Goal: Find specific page/section: Find specific page/section

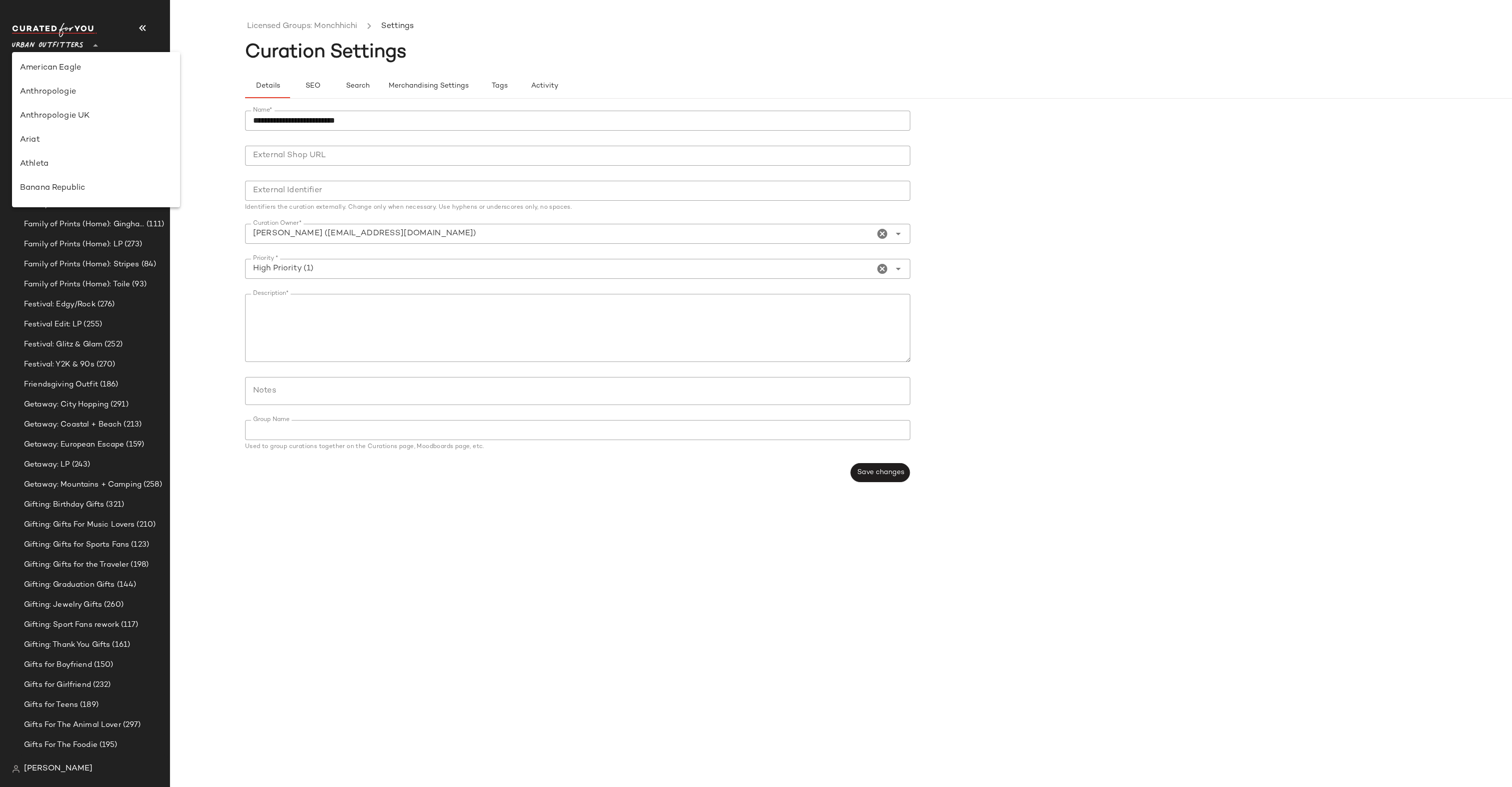
click at [86, 51] on div "Urban Outfitters **" at bounding box center [49, 39] width 76 height 25
click at [74, 132] on div "Lululemon UK" at bounding box center [96, 143] width 168 height 24
type input "**"
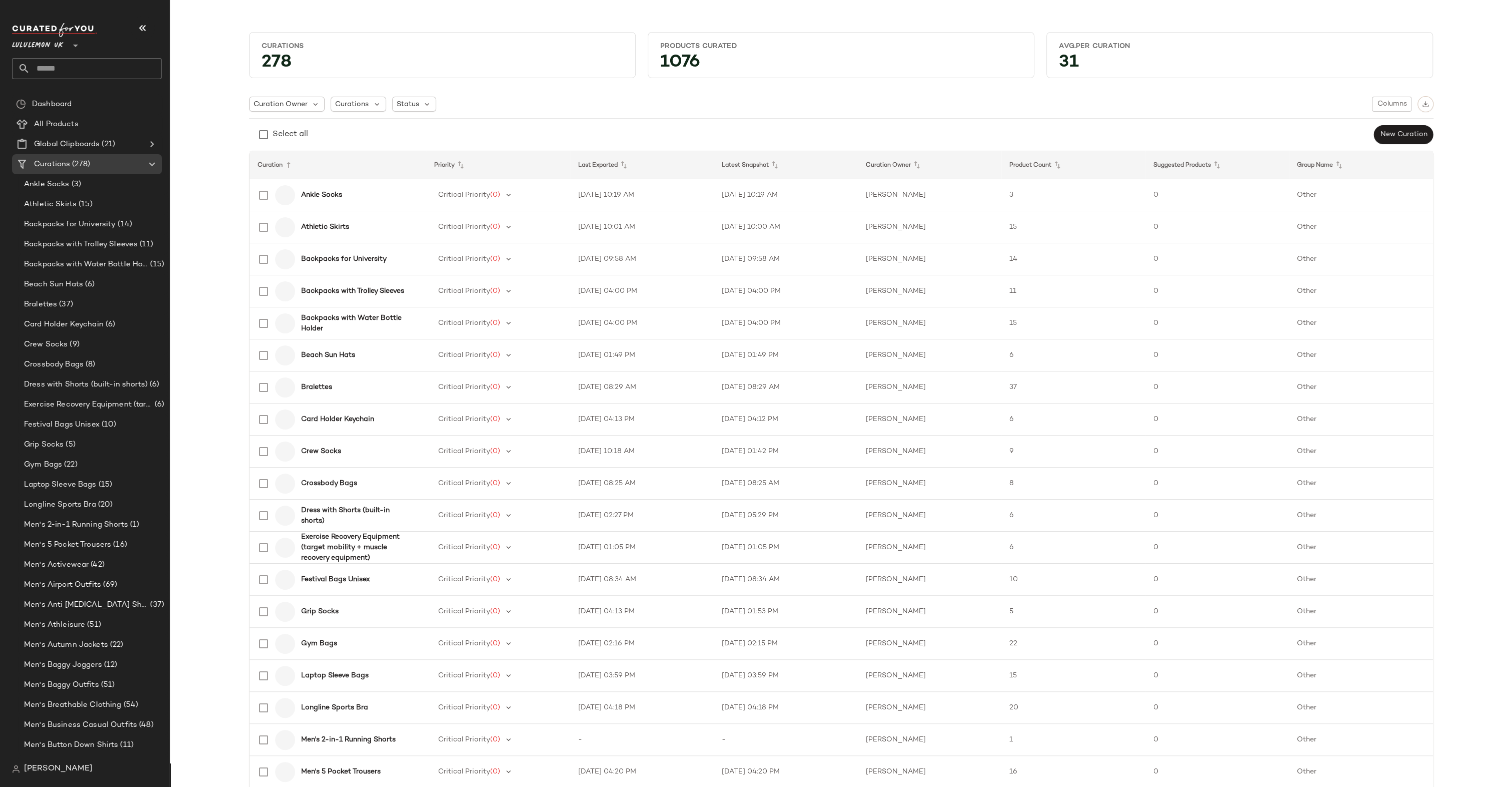
click at [81, 69] on input "text" at bounding box center [96, 69] width 131 height 21
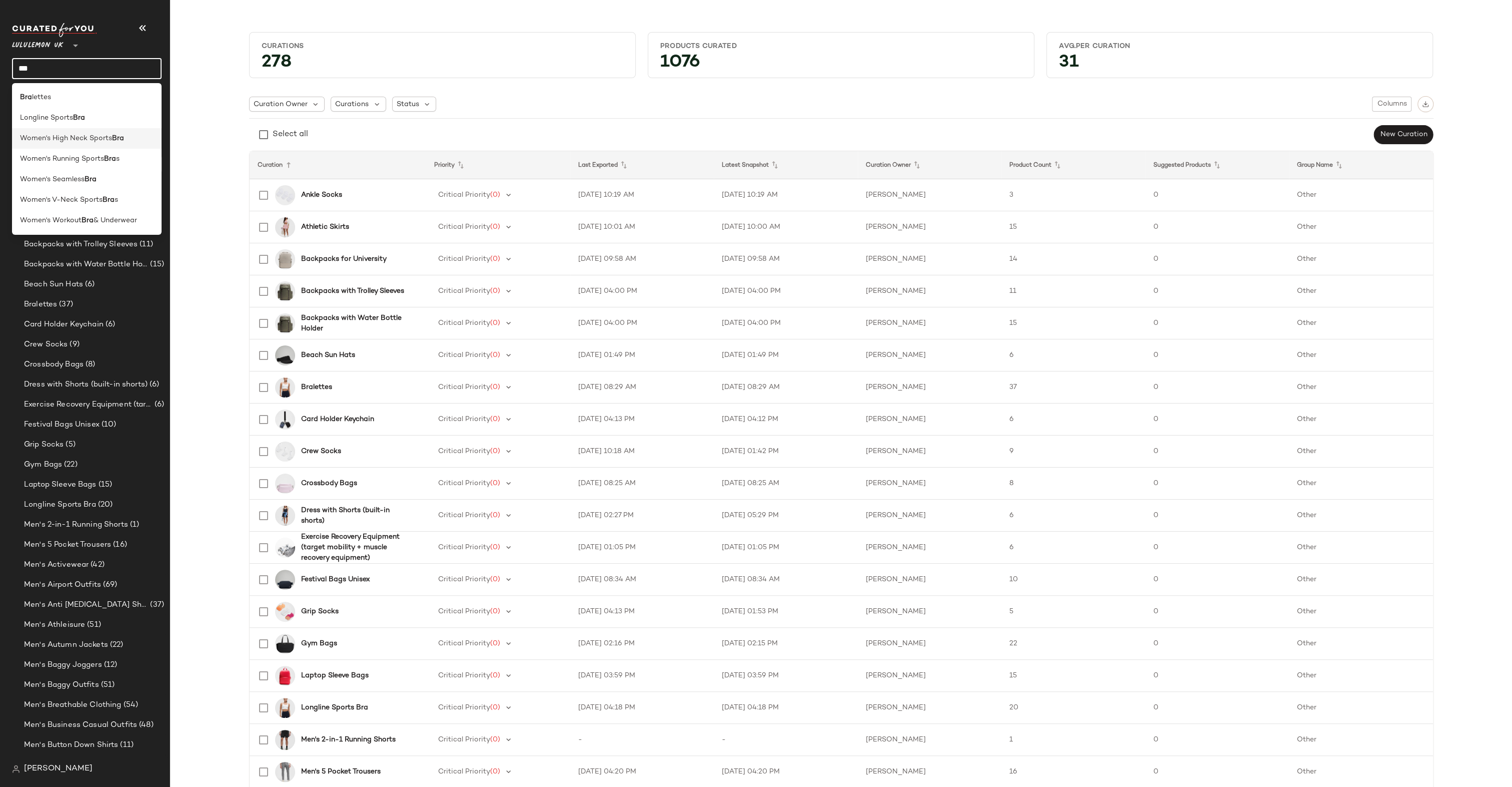
type input "***"
click at [93, 137] on span "Women's High Neck Sports" at bounding box center [66, 139] width 92 height 11
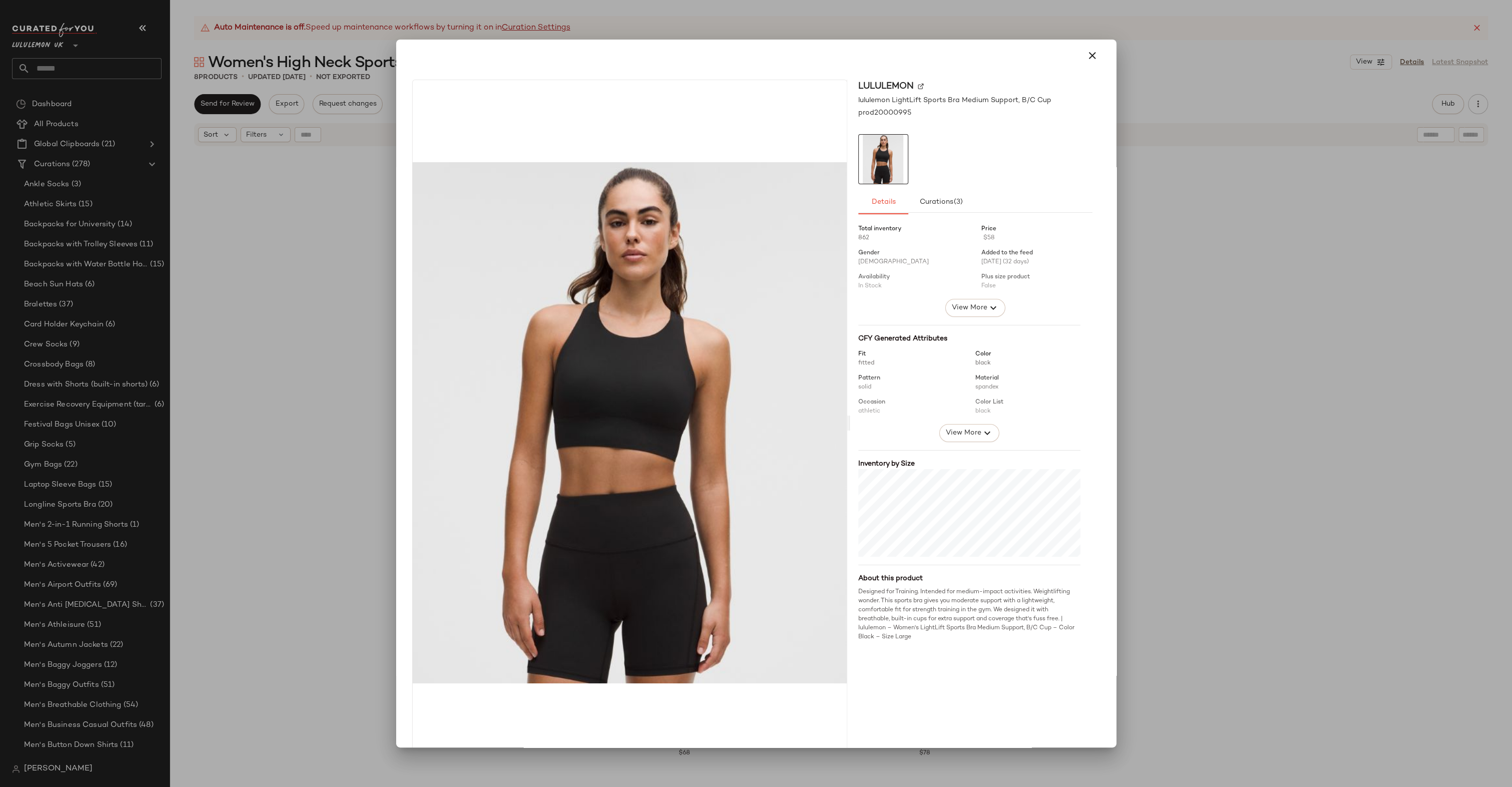
scroll to position [31, 0]
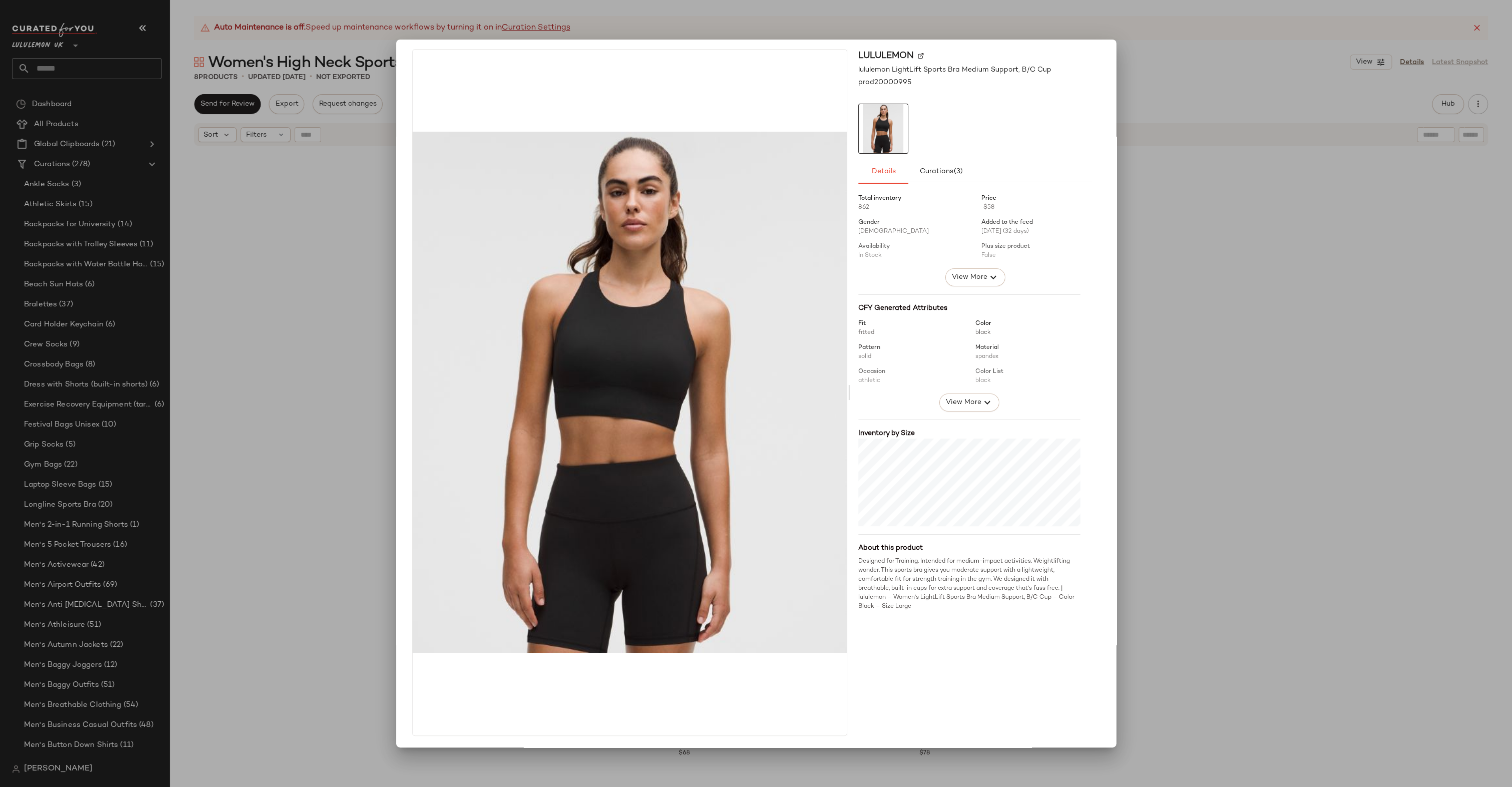
drag, startPoint x: 1213, startPoint y: 430, endPoint x: 1068, endPoint y: 350, distance: 165.6
click at [1212, 430] on div at bounding box center [756, 394] width 1512 height 787
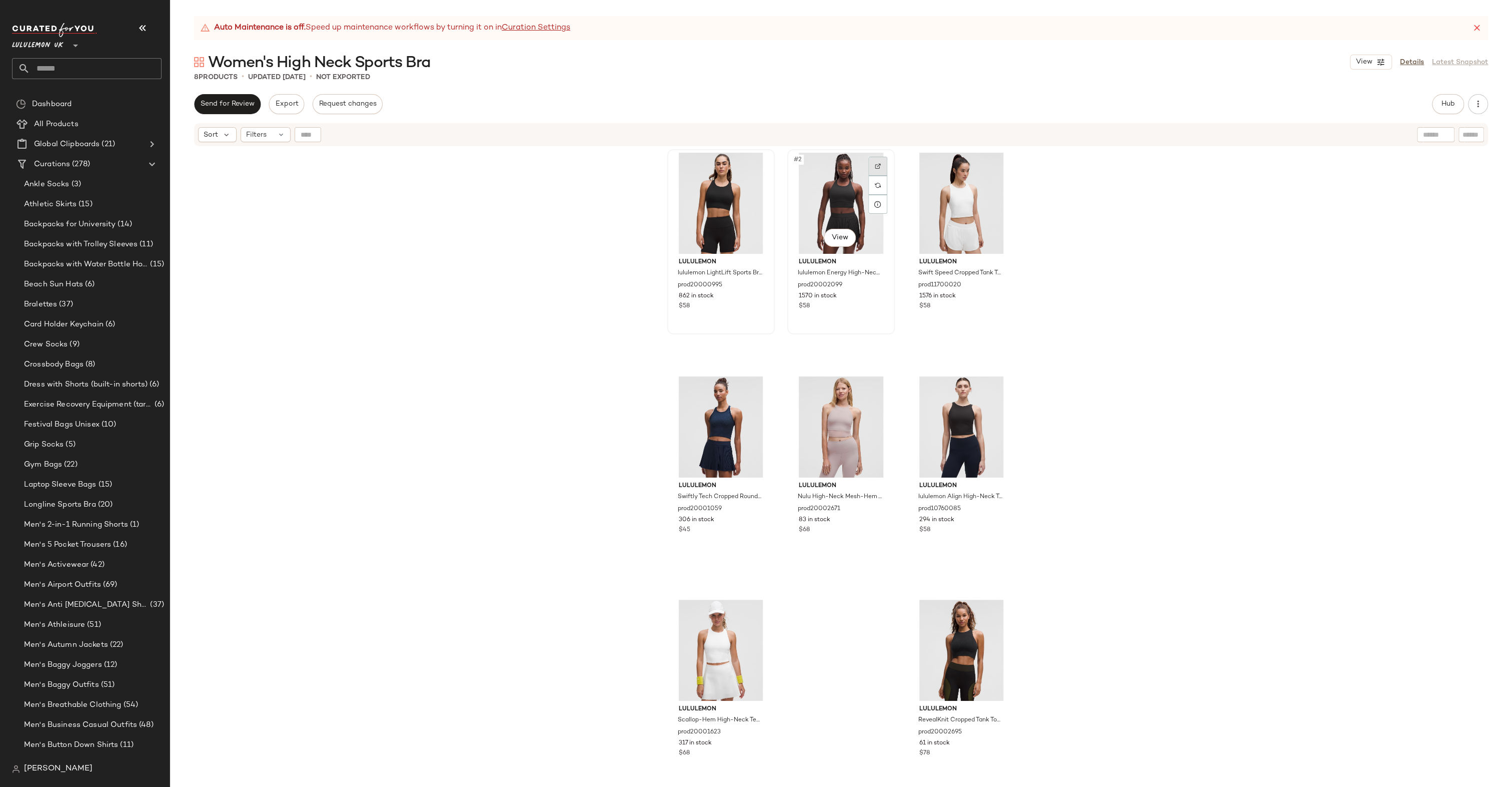
click at [872, 162] on div at bounding box center [878, 166] width 19 height 19
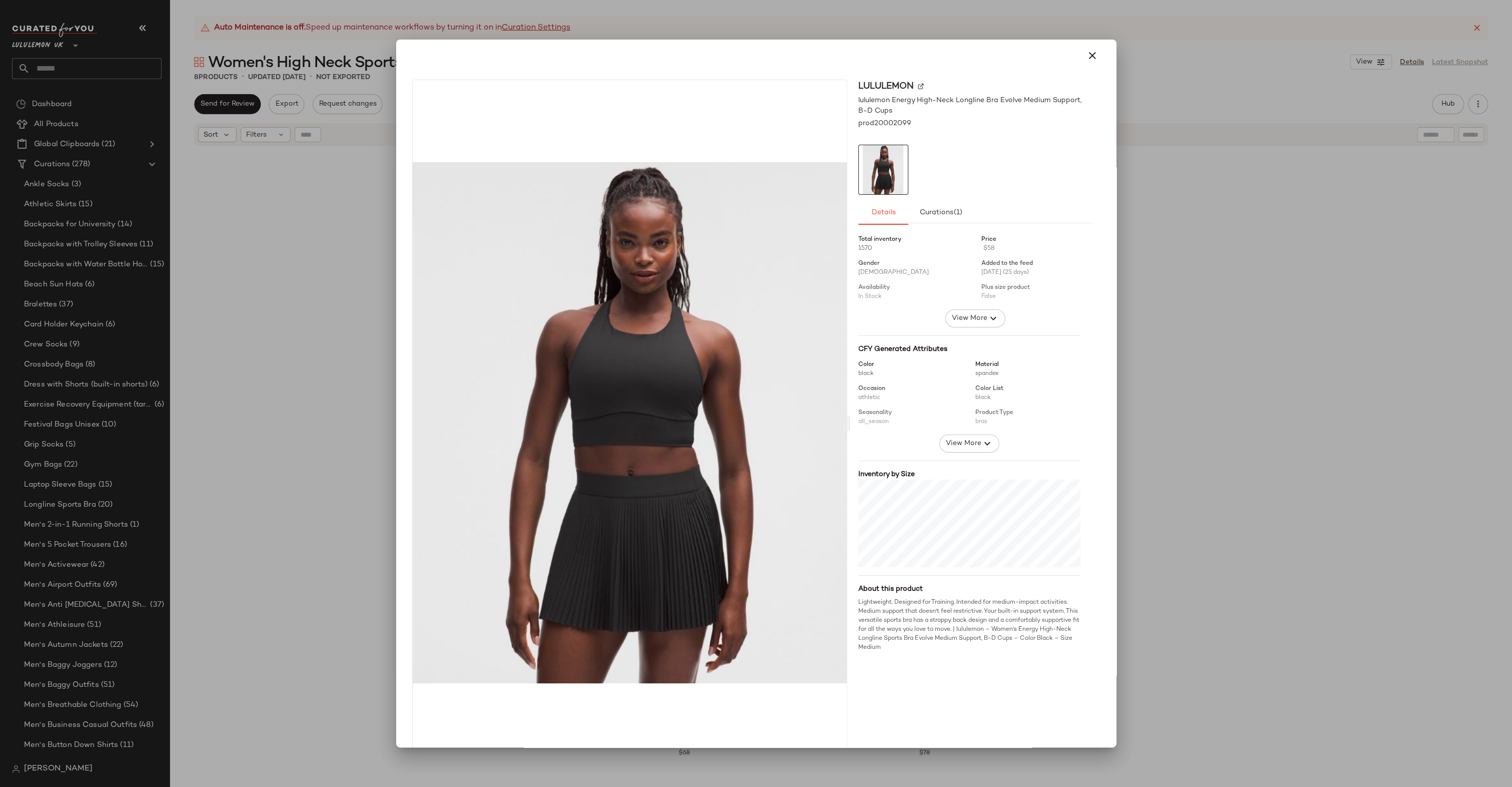
click at [1148, 301] on div at bounding box center [756, 394] width 1512 height 787
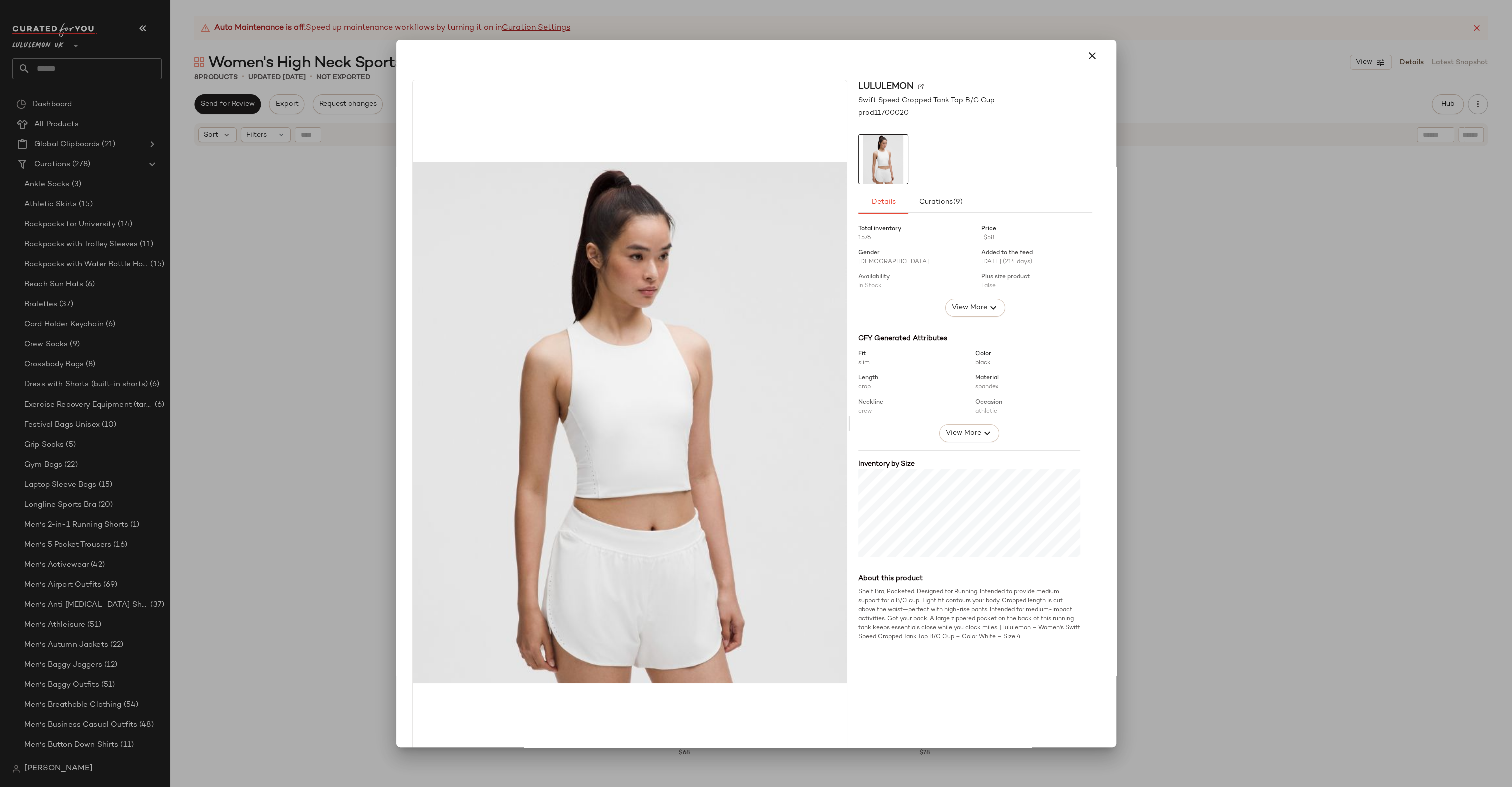
click at [1146, 435] on div at bounding box center [756, 394] width 1512 height 787
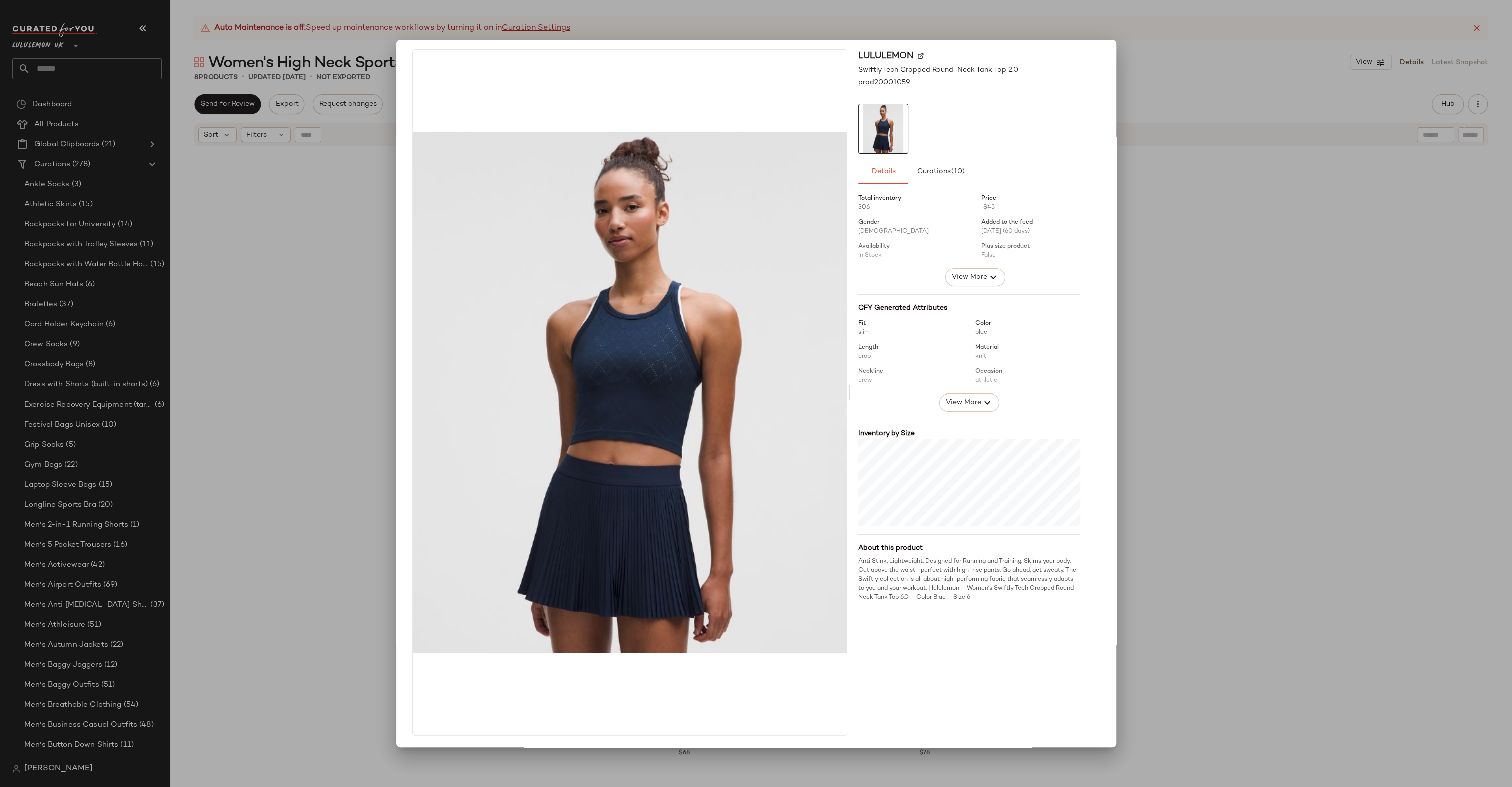
click at [1242, 409] on div at bounding box center [756, 394] width 1512 height 787
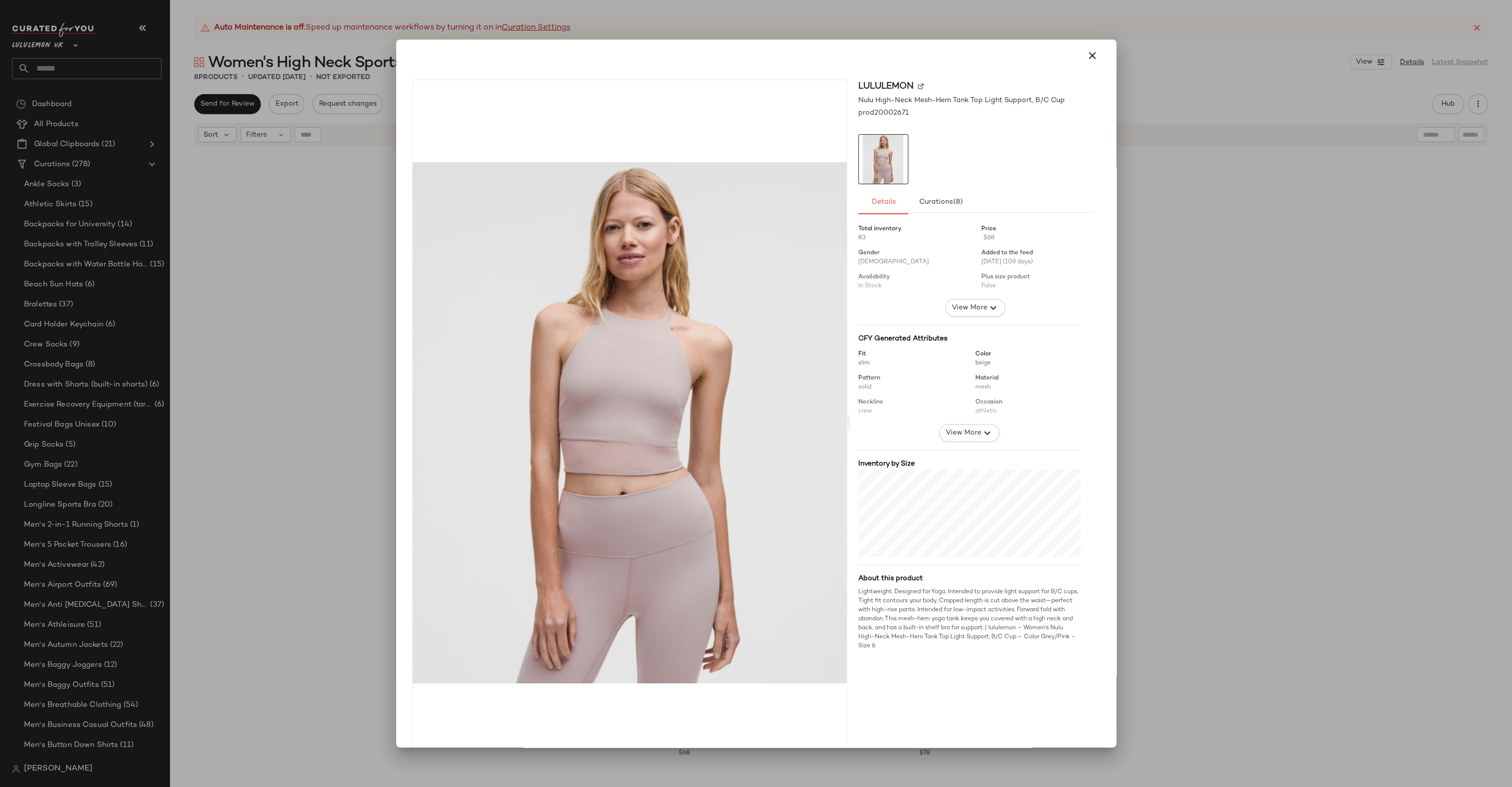
click at [1252, 449] on div at bounding box center [756, 394] width 1512 height 787
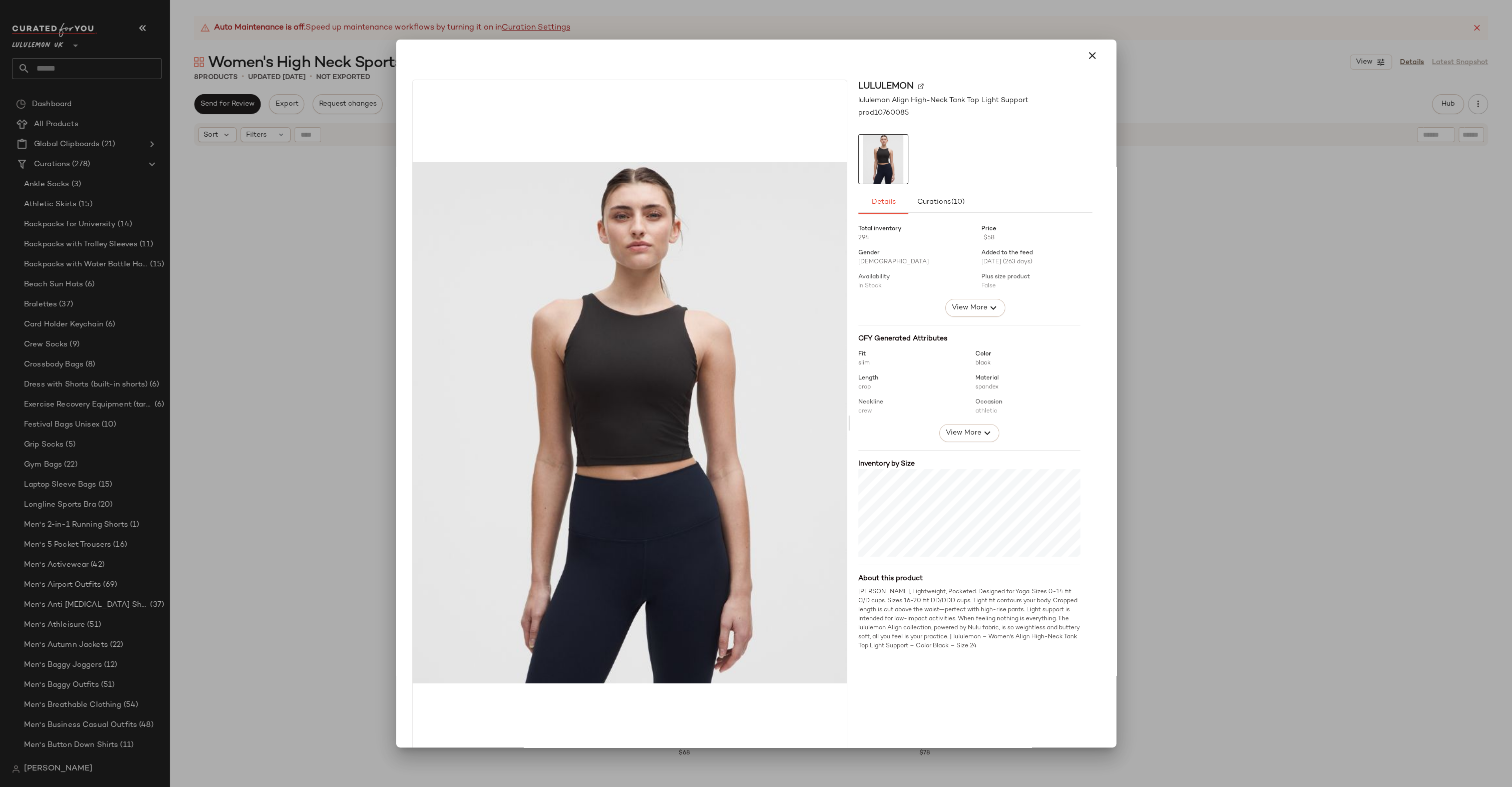
drag, startPoint x: 1158, startPoint y: 517, endPoint x: 897, endPoint y: 428, distance: 275.8
click at [1157, 517] on div at bounding box center [756, 394] width 1512 height 787
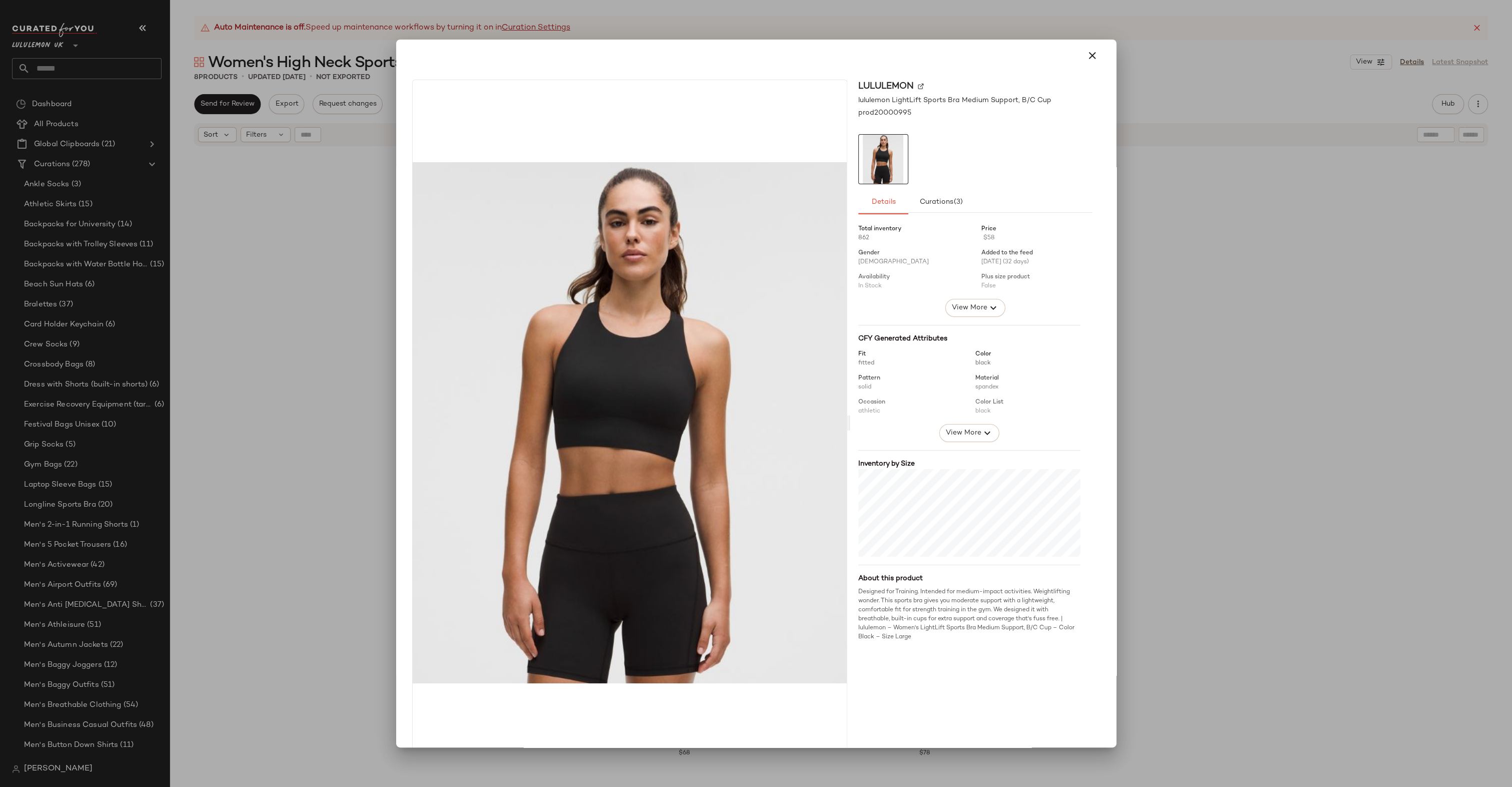
drag, startPoint x: 1263, startPoint y: 368, endPoint x: 979, endPoint y: 411, distance: 287.2
click at [1263, 368] on div at bounding box center [756, 394] width 1512 height 787
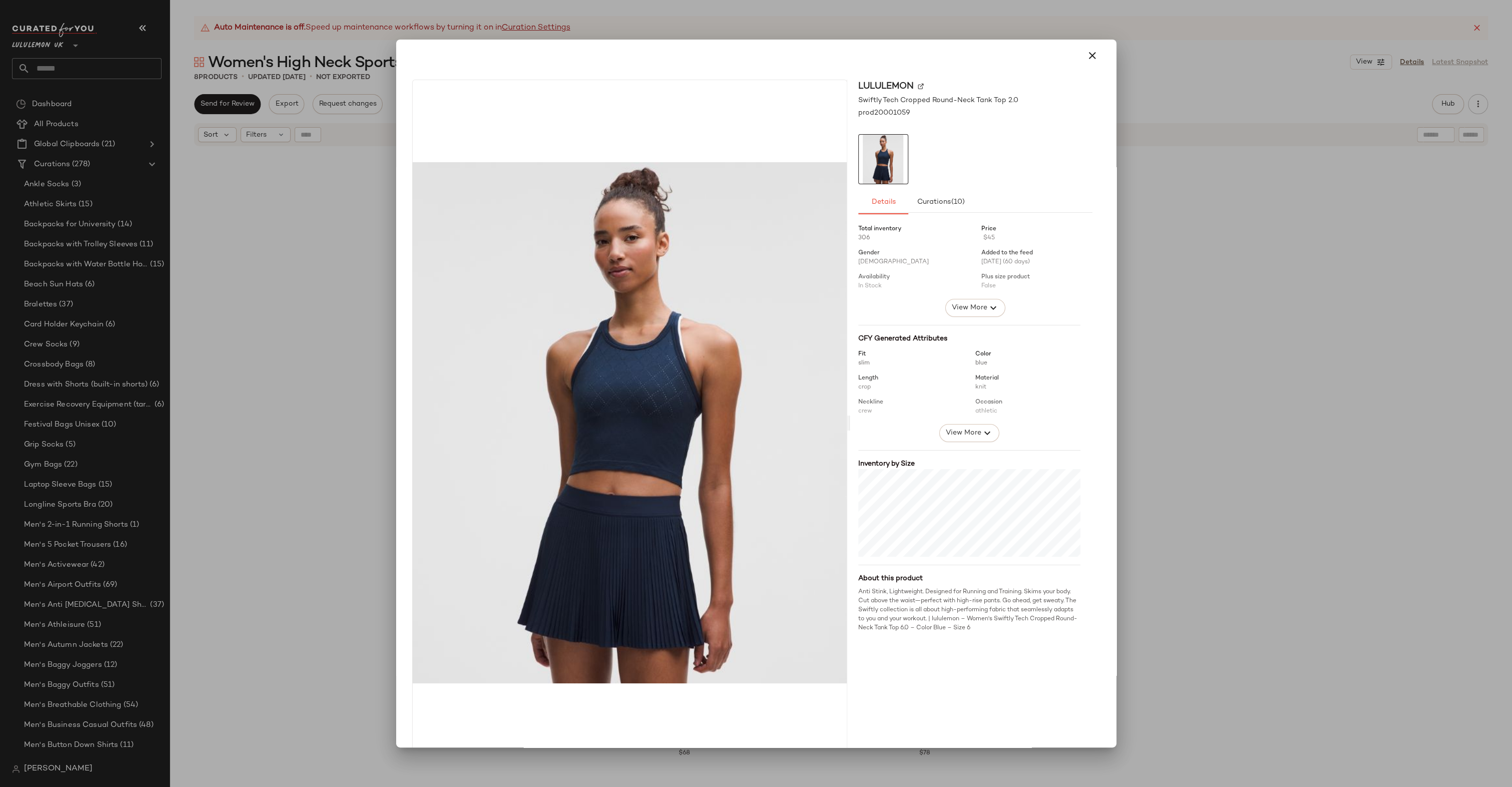
drag, startPoint x: 319, startPoint y: 440, endPoint x: 329, endPoint y: 437, distance: 10.4
click at [320, 439] on div at bounding box center [756, 394] width 1512 height 787
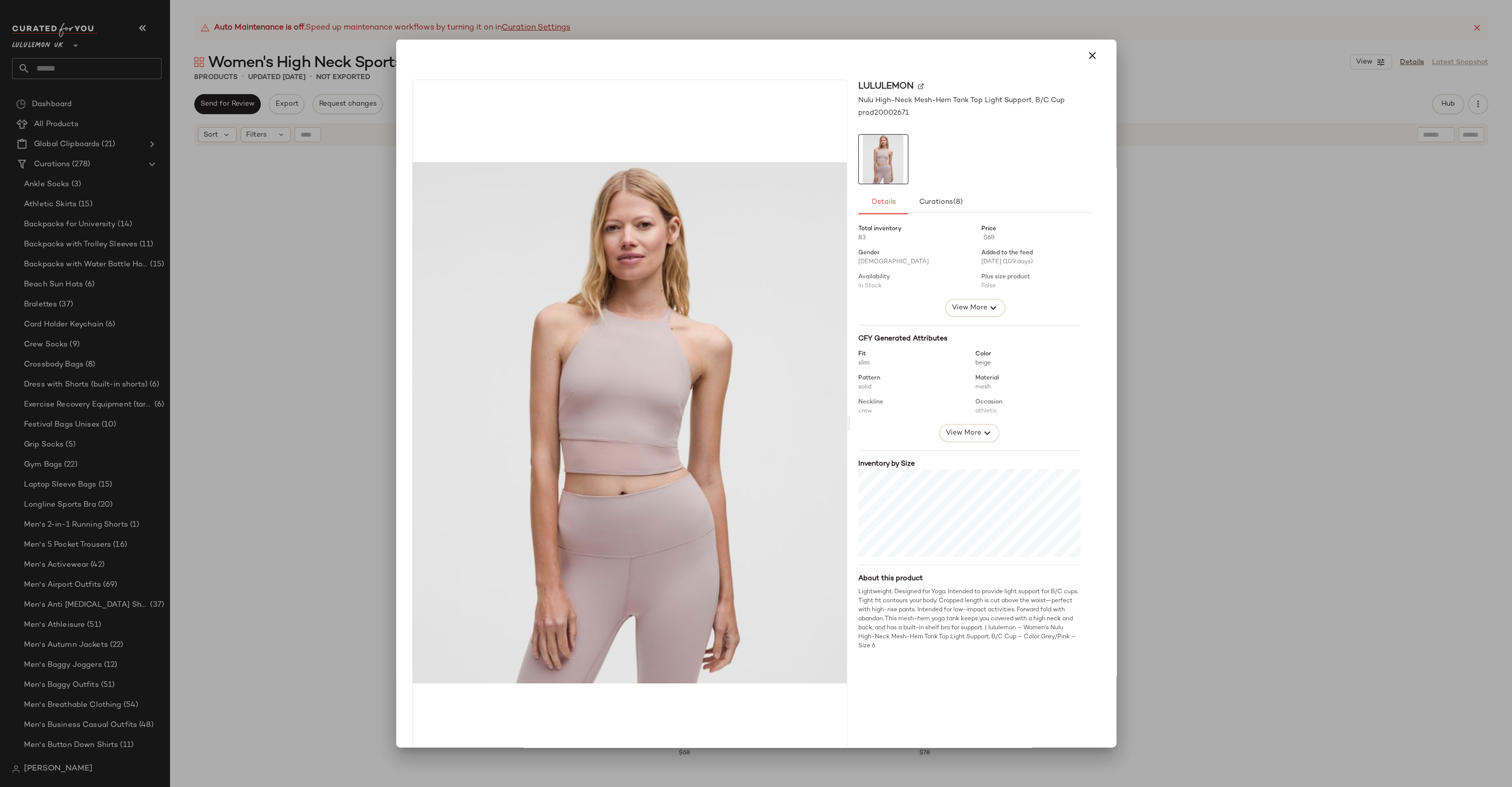
click at [1204, 495] on div at bounding box center [756, 394] width 1512 height 787
click at [1196, 468] on div at bounding box center [756, 394] width 1512 height 787
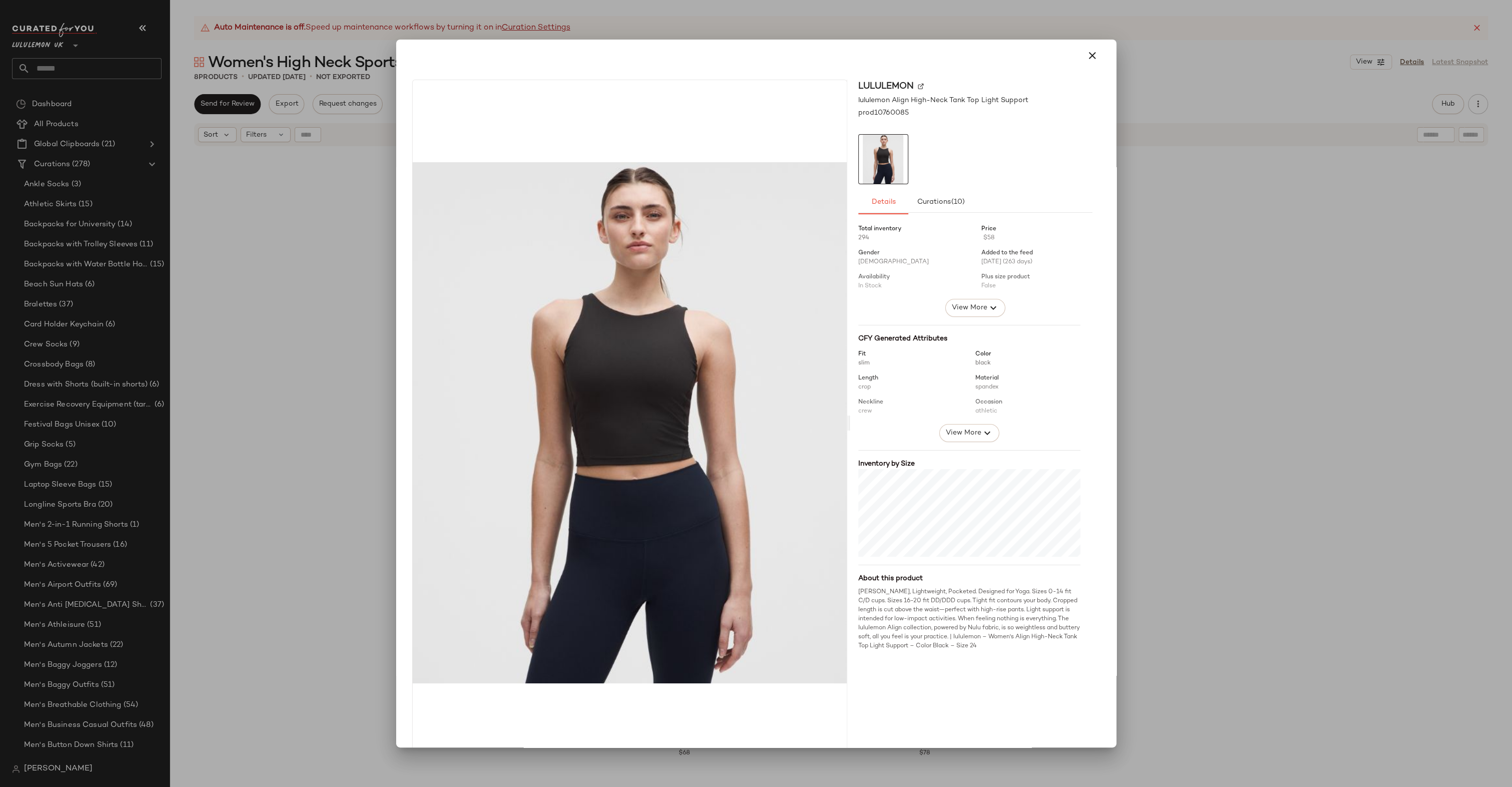
click at [1280, 463] on div at bounding box center [756, 394] width 1512 height 787
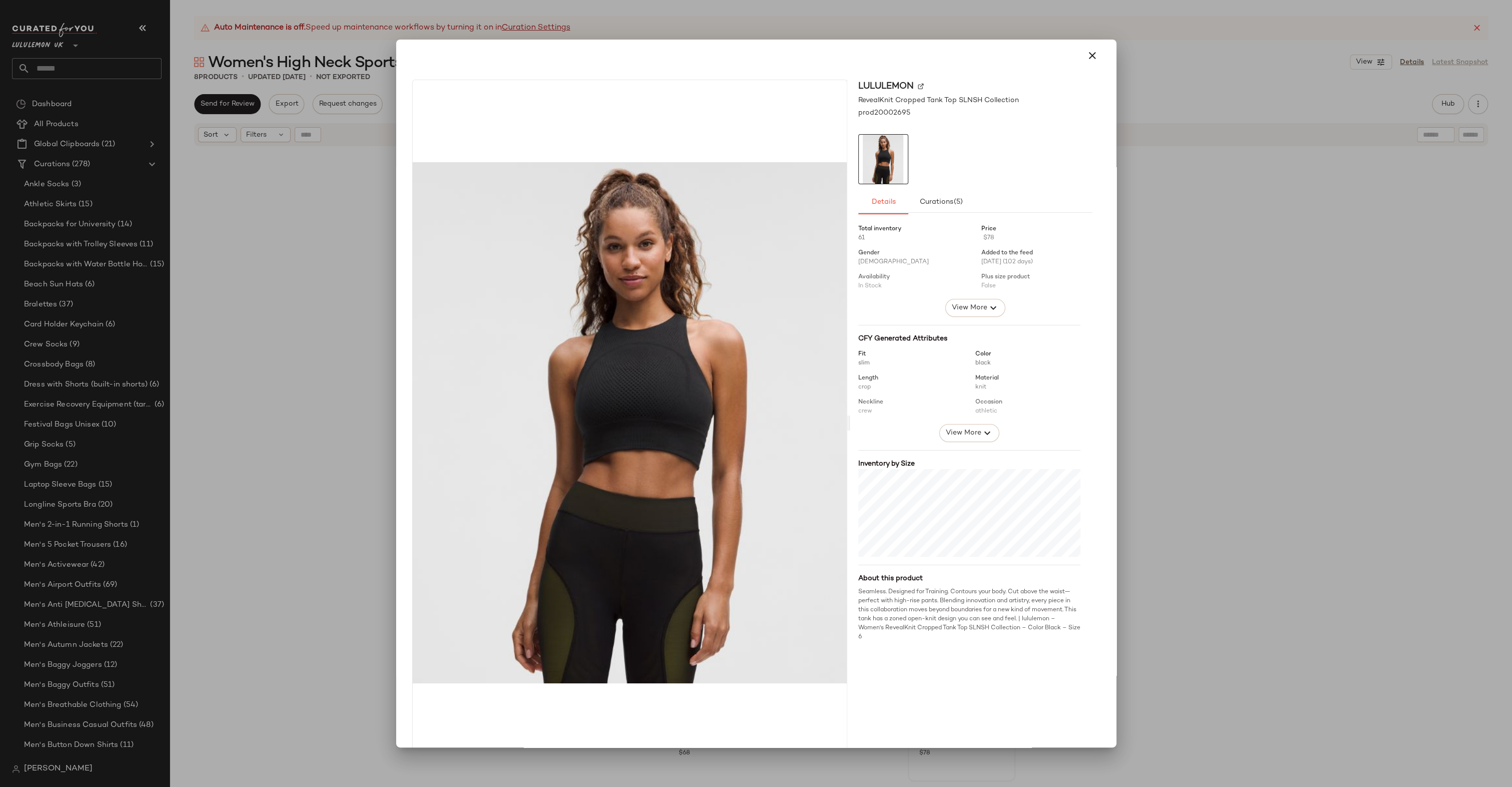
click at [1123, 237] on div at bounding box center [756, 394] width 1512 height 787
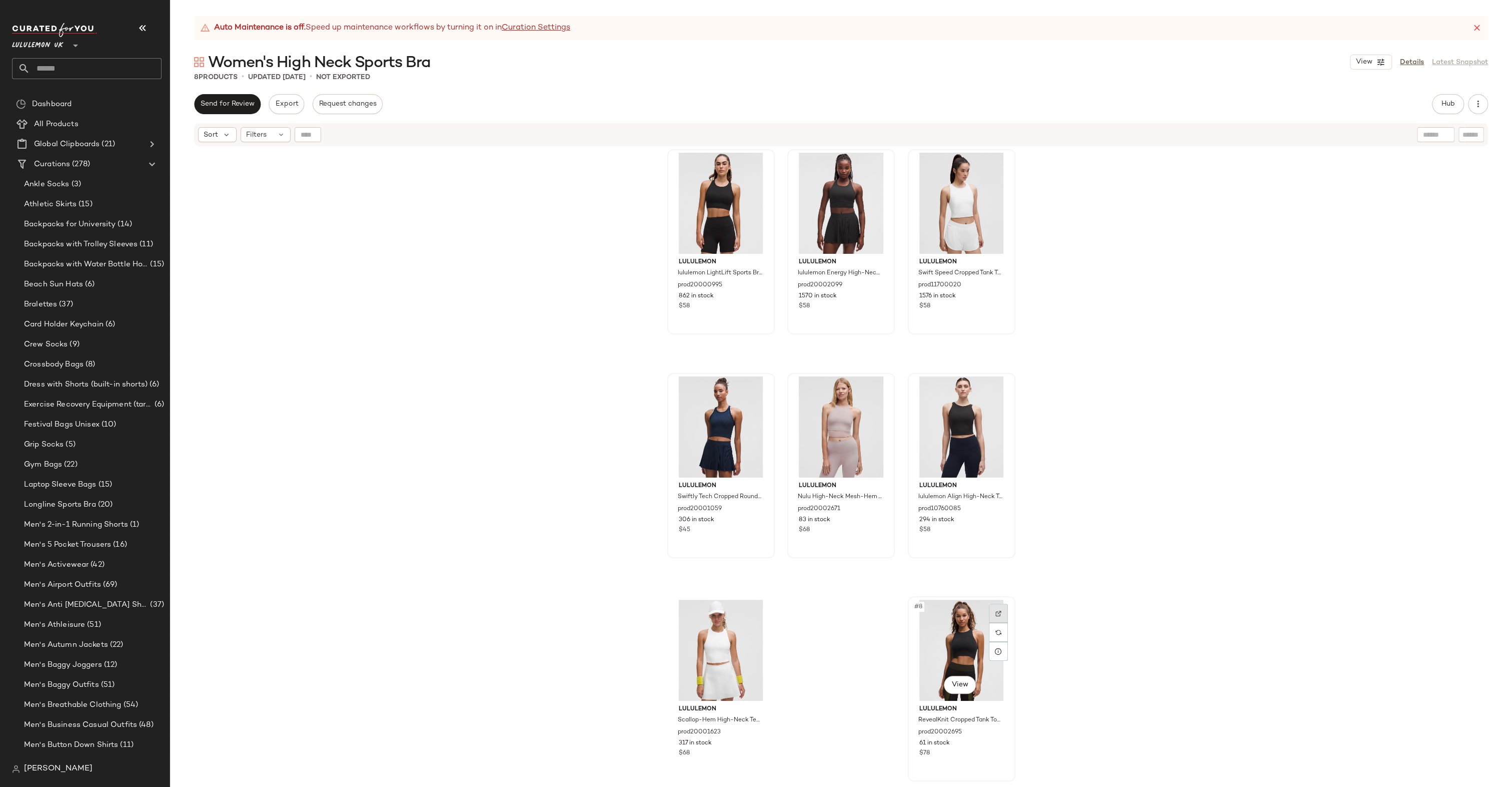
click at [999, 614] on div at bounding box center [998, 613] width 19 height 19
click at [65, 76] on input "text" at bounding box center [96, 69] width 131 height 21
type input "***"
click at [74, 99] on span "ite Leggings" at bounding box center [83, 97] width 42 height 11
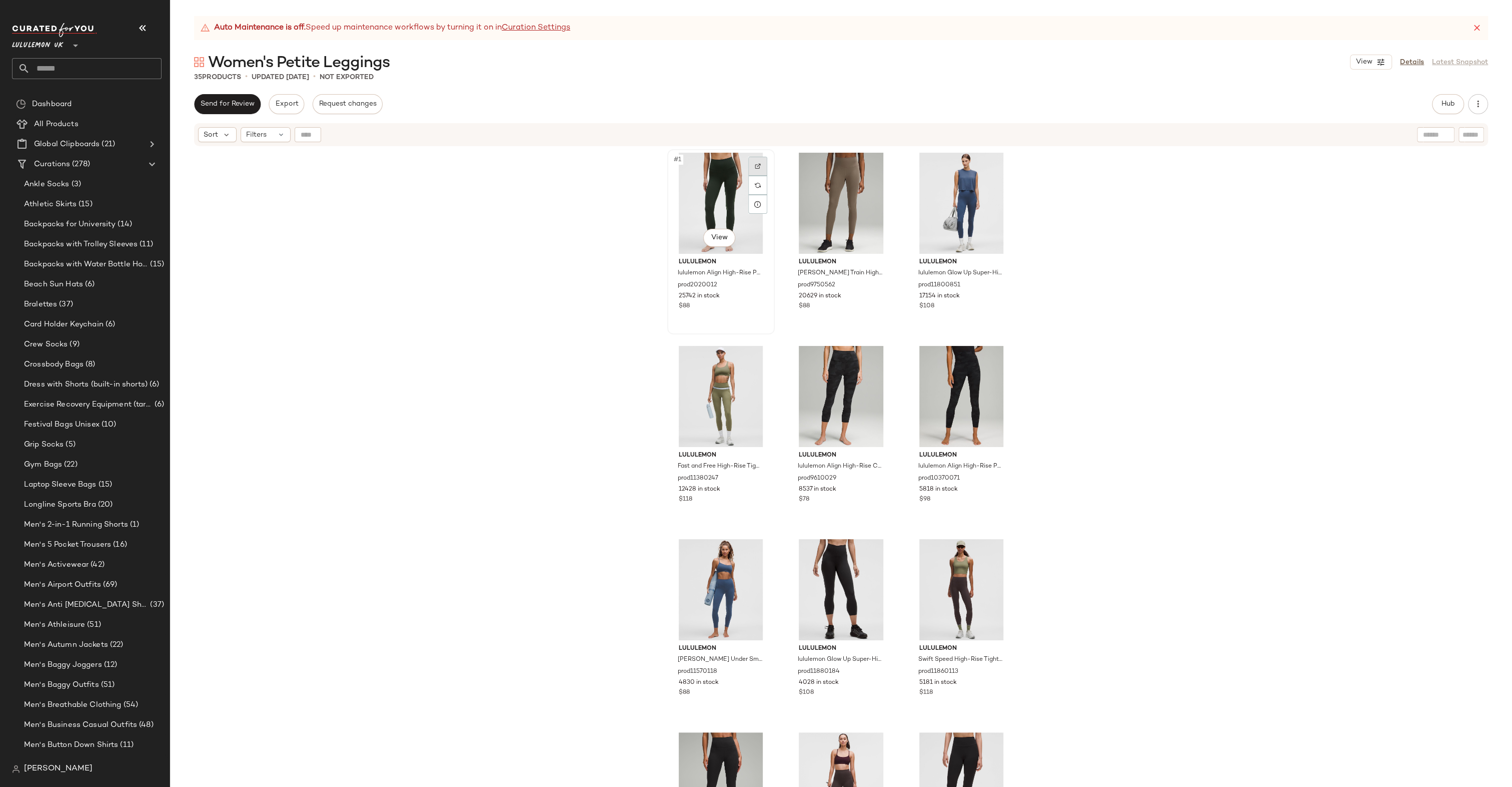
click at [755, 167] on img at bounding box center [758, 166] width 6 height 6
click at [875, 161] on div at bounding box center [878, 166] width 19 height 19
click at [757, 361] on img at bounding box center [758, 359] width 6 height 6
